Goal: Information Seeking & Learning: Learn about a topic

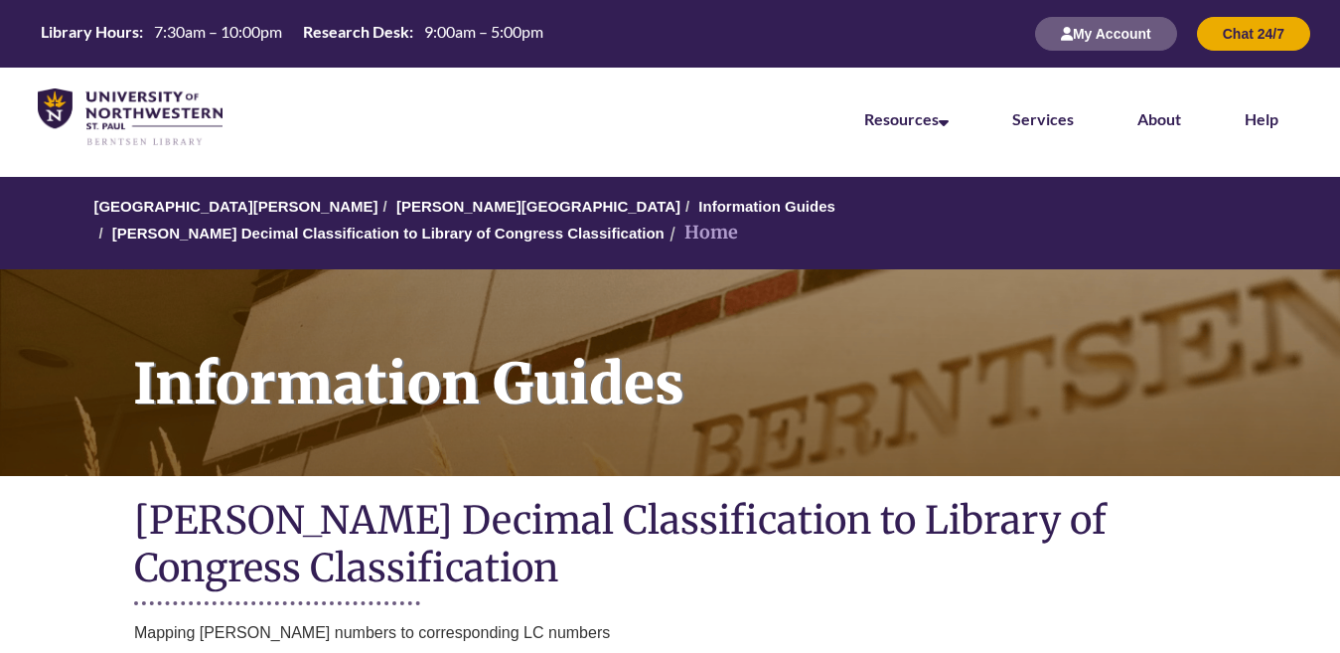
click at [565, 101] on nav "Resources Find Resources Library Search Databases & Articles Interlibrary Loan …" at bounding box center [670, 117] width 1340 height 99
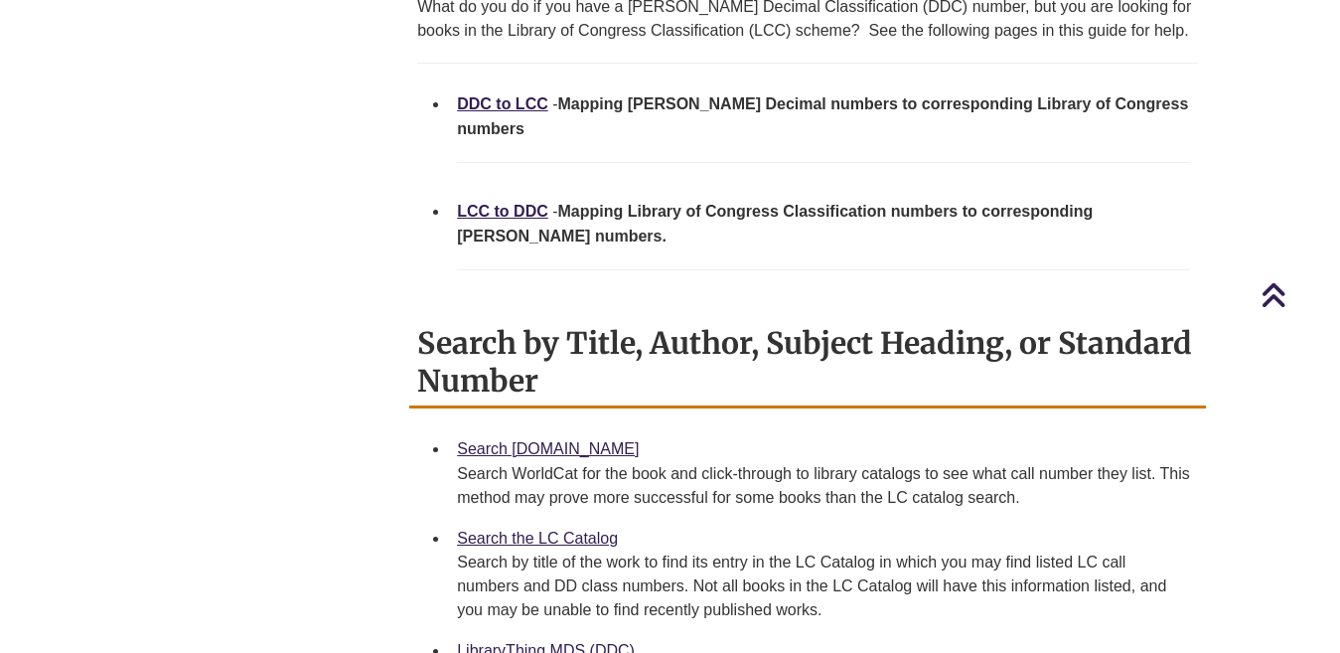
scroll to position [880, 0]
click at [509, 95] on link "DDC to LCC" at bounding box center [502, 103] width 91 height 17
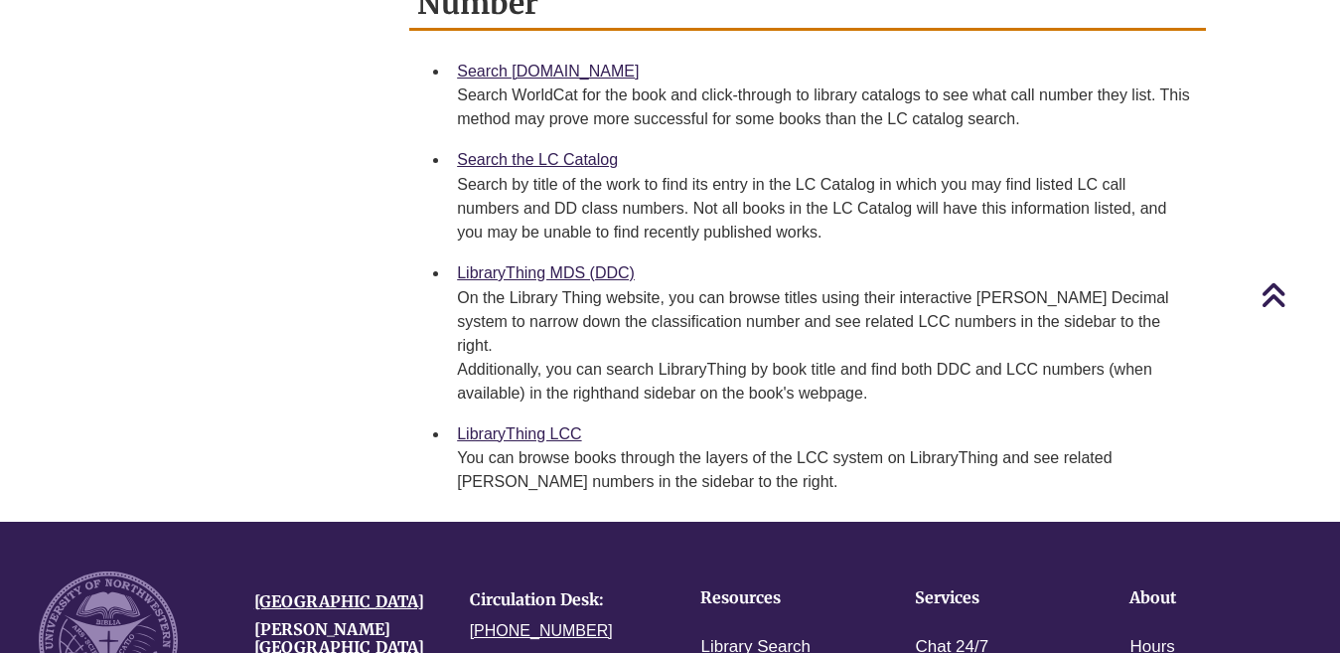
scroll to position [1272, 0]
click at [623, 264] on link "LibraryThing MDS (DDC)" at bounding box center [546, 272] width 178 height 17
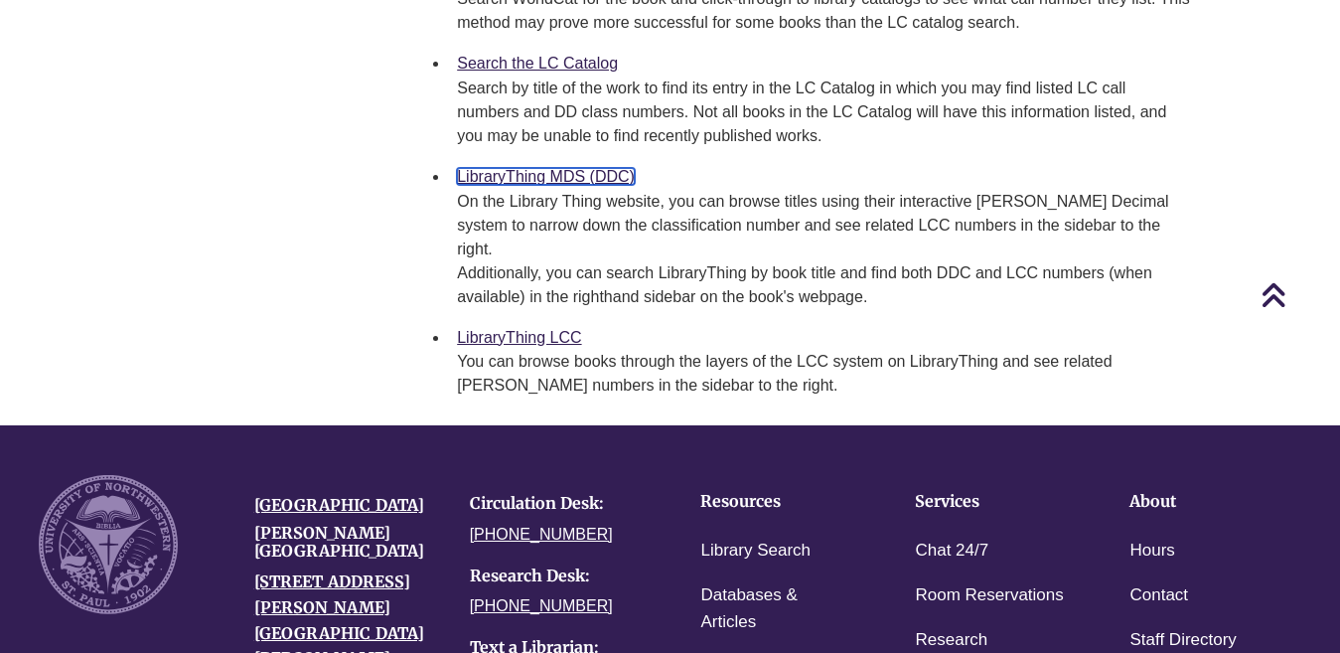
scroll to position [1370, 0]
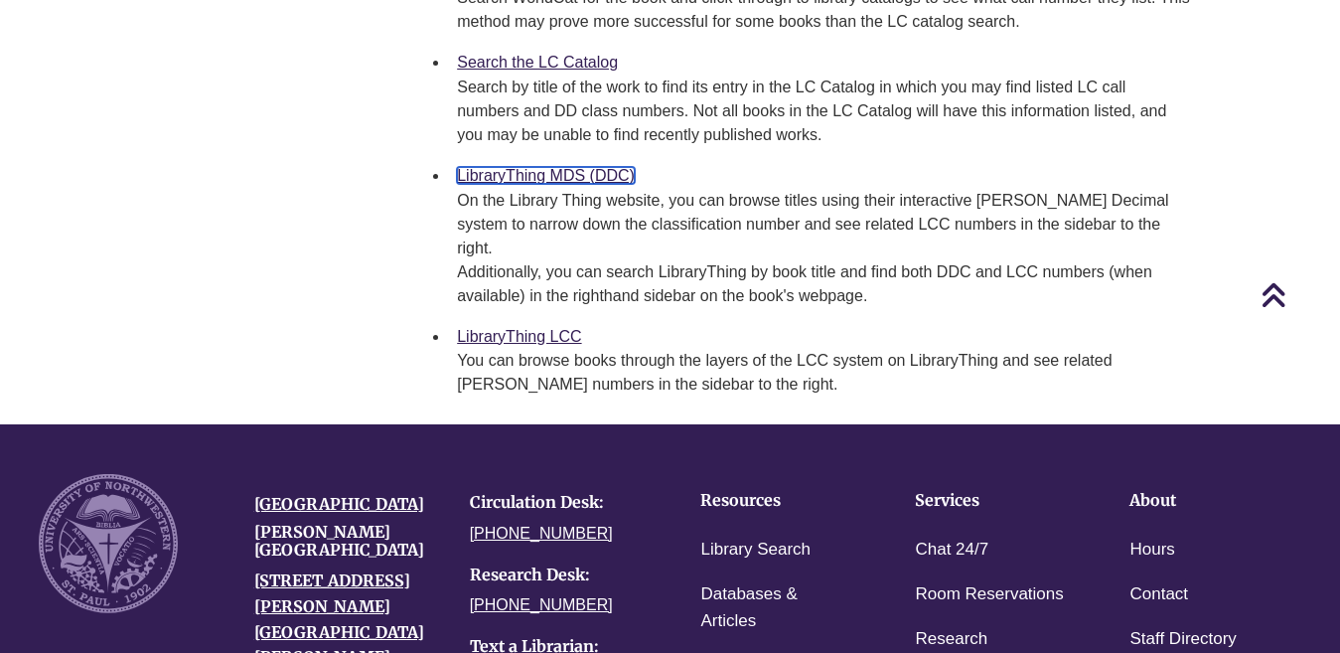
click at [545, 167] on link "LibraryThing MDS (DDC)" at bounding box center [546, 175] width 178 height 17
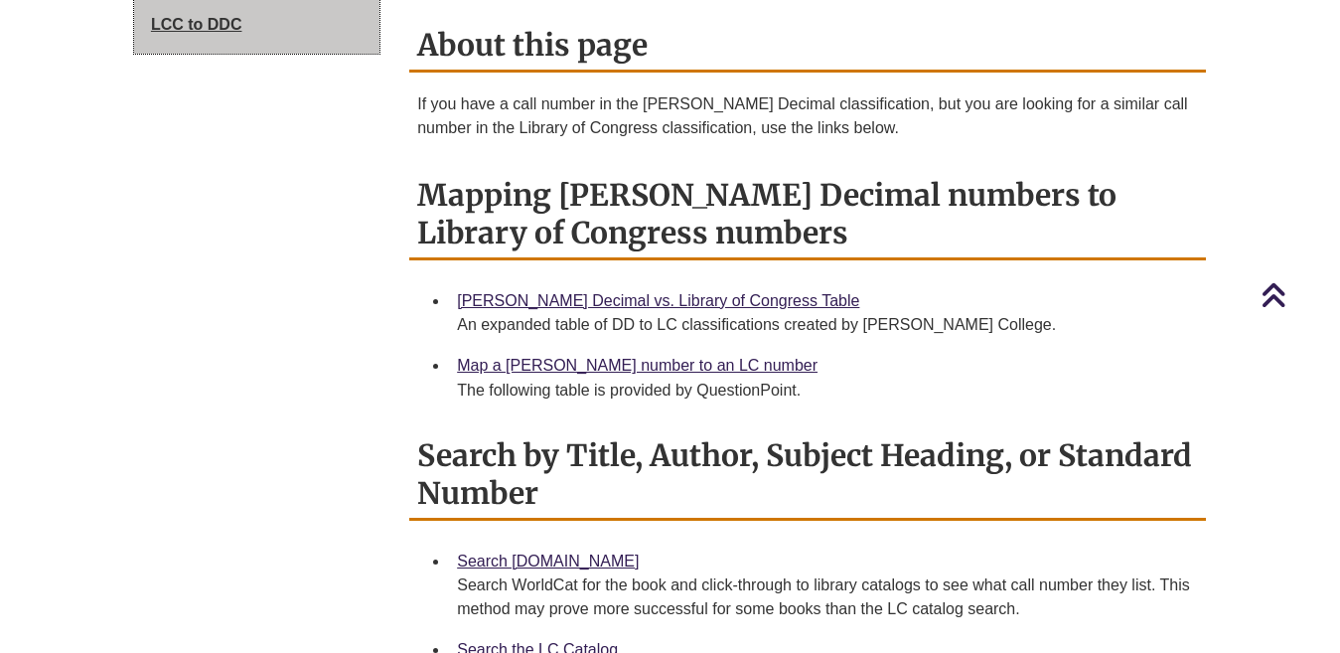
scroll to position [783, 0]
